Goal: Navigation & Orientation: Find specific page/section

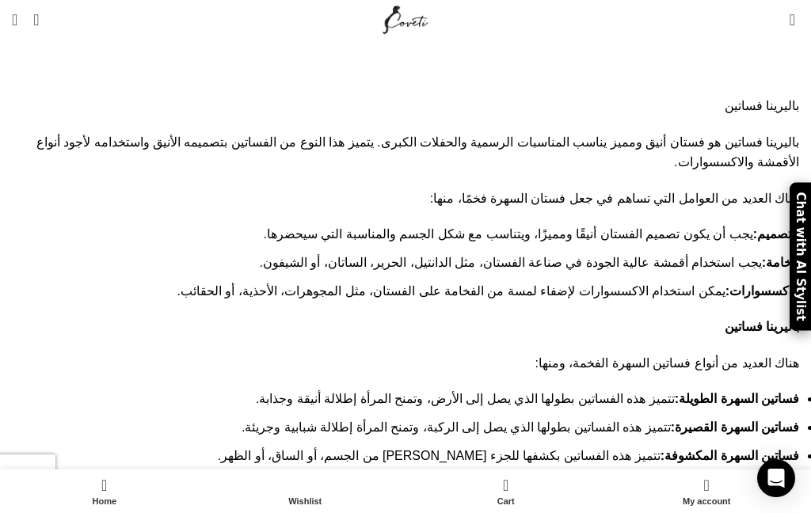
click at [39, 20] on span "Search" at bounding box center [36, 20] width 6 height 16
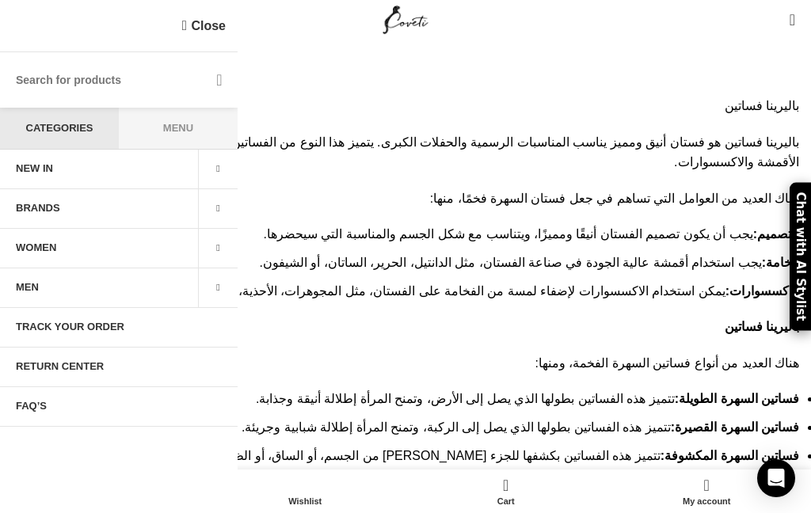
click at [23, 17] on div "Close" at bounding box center [119, 26] width 238 height 52
click at [684, 253] on li "الخامة: يجب استخدام أقمشة عالية الجودة في صناعة الفستان، مثل الدانتيل، الحرير، …" at bounding box center [412, 263] width 774 height 21
click at [194, 21] on link "Close" at bounding box center [204, 26] width 44 height 20
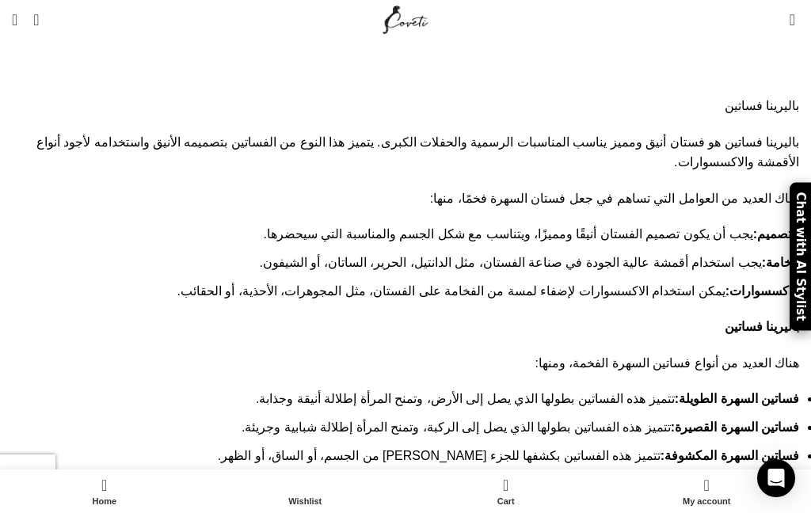
click at [17, 18] on span "Open mobile menu" at bounding box center [15, 20] width 6 height 16
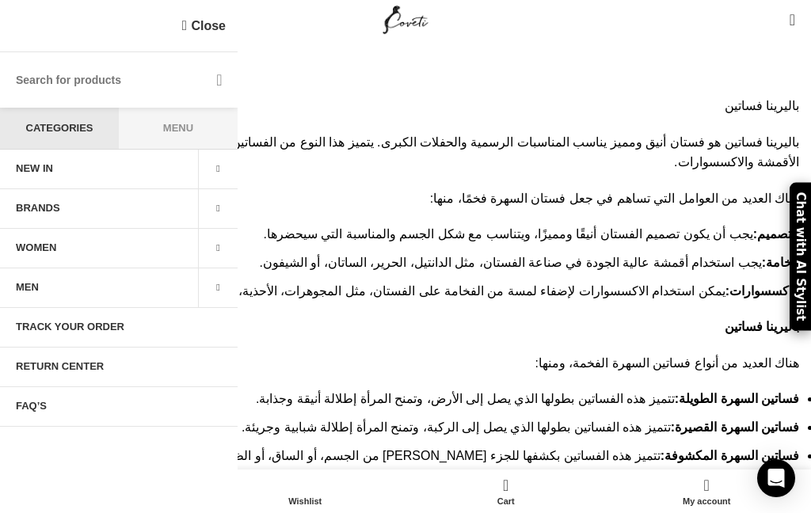
click at [790, 22] on span "0 items" at bounding box center [793, 20] width 6 height 16
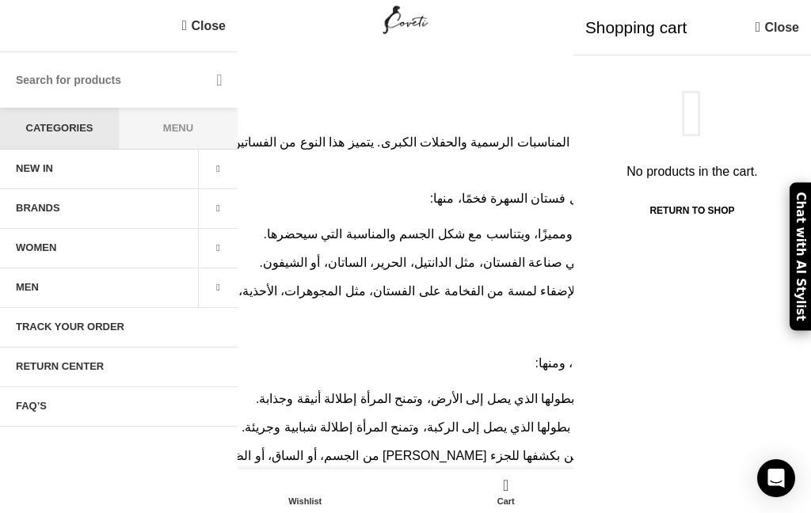
click at [767, 30] on link "Close" at bounding box center [778, 27] width 44 height 20
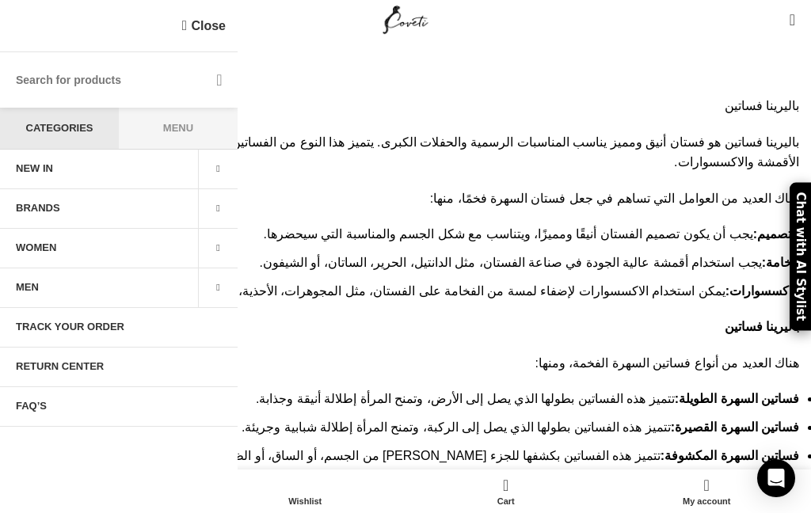
click at [774, 20] on span at bounding box center [774, 20] width 0 height 0
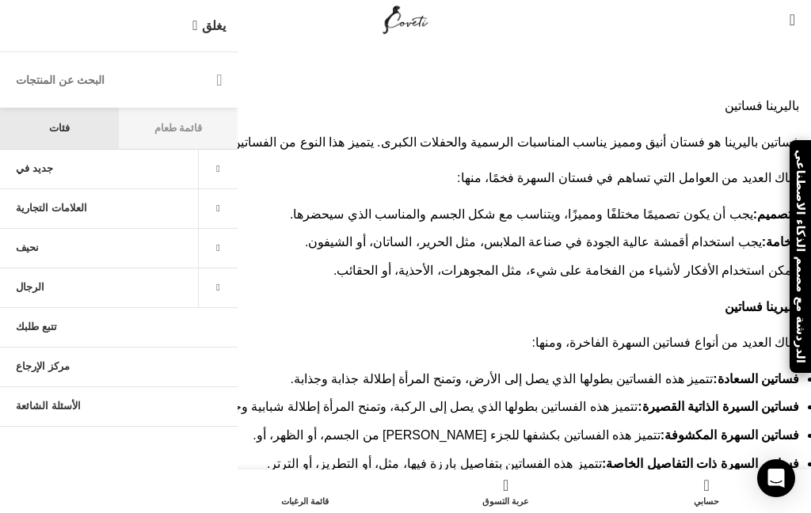
click at [173, 109] on span "قائمة طعام" at bounding box center [178, 128] width 119 height 41
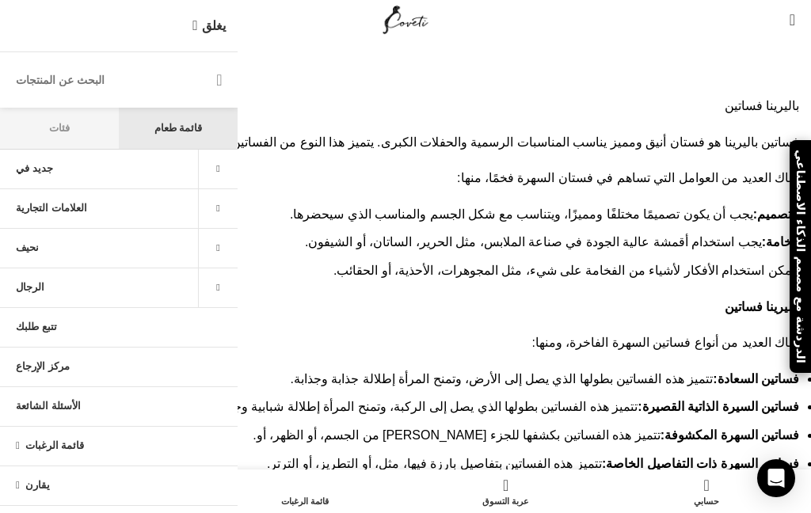
click at [51, 115] on span "فئات" at bounding box center [59, 128] width 119 height 41
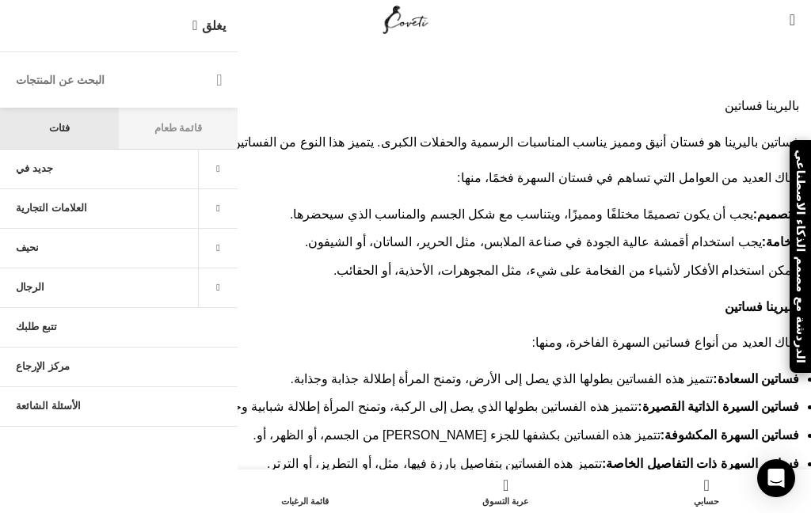
click at [204, 23] on font "يغلق" at bounding box center [214, 25] width 24 height 13
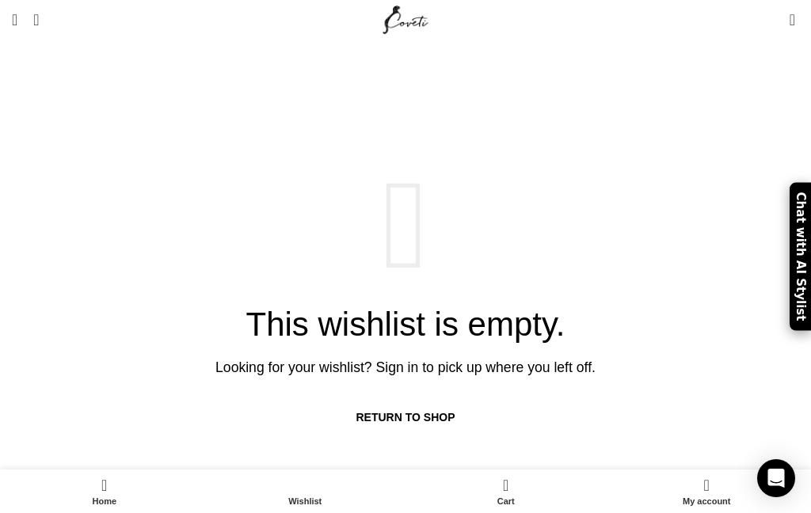
scroll to position [35, 0]
